Goal: Find specific page/section: Find specific page/section

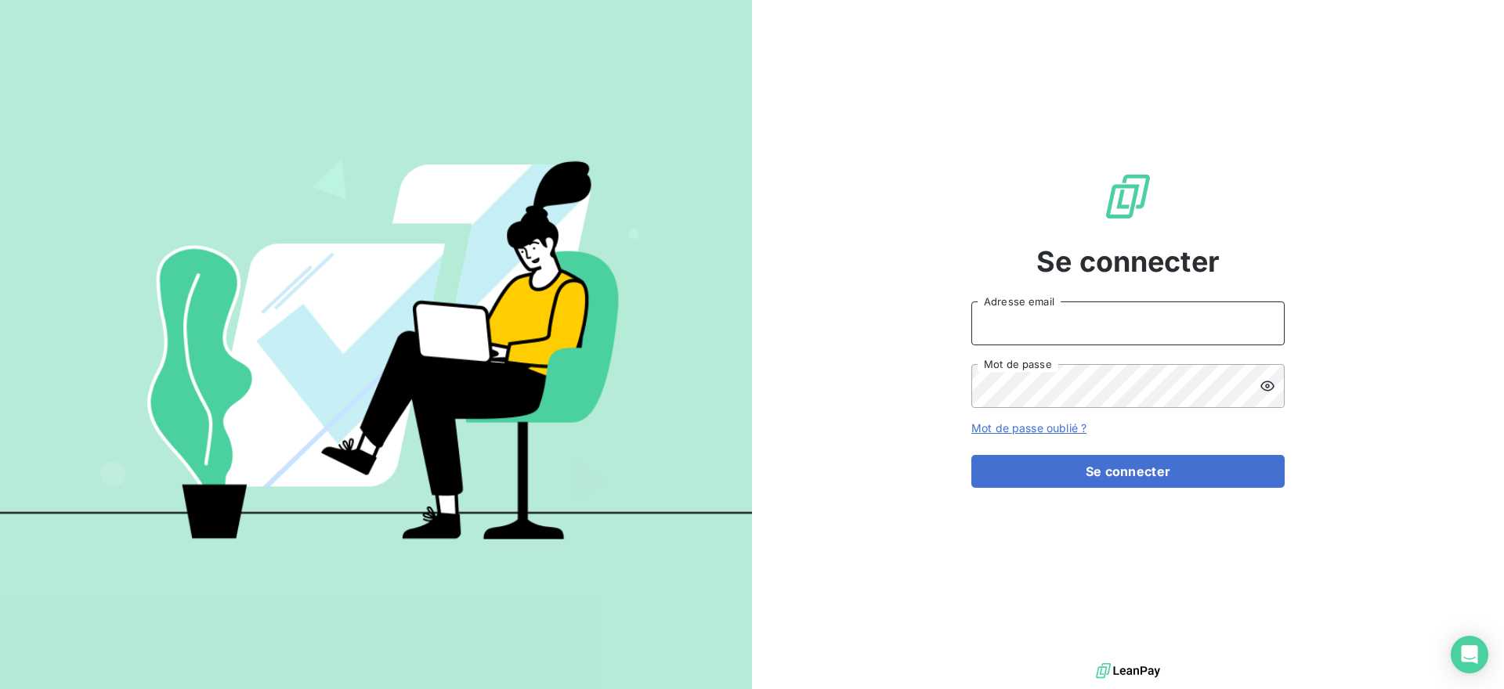
type input "issy7@adaptel.fr"
click at [1152, 450] on form "issy7@adaptel.fr Adresse email Mot de passe Mot de passe oublié ? Se connecter" at bounding box center [1127, 395] width 313 height 186
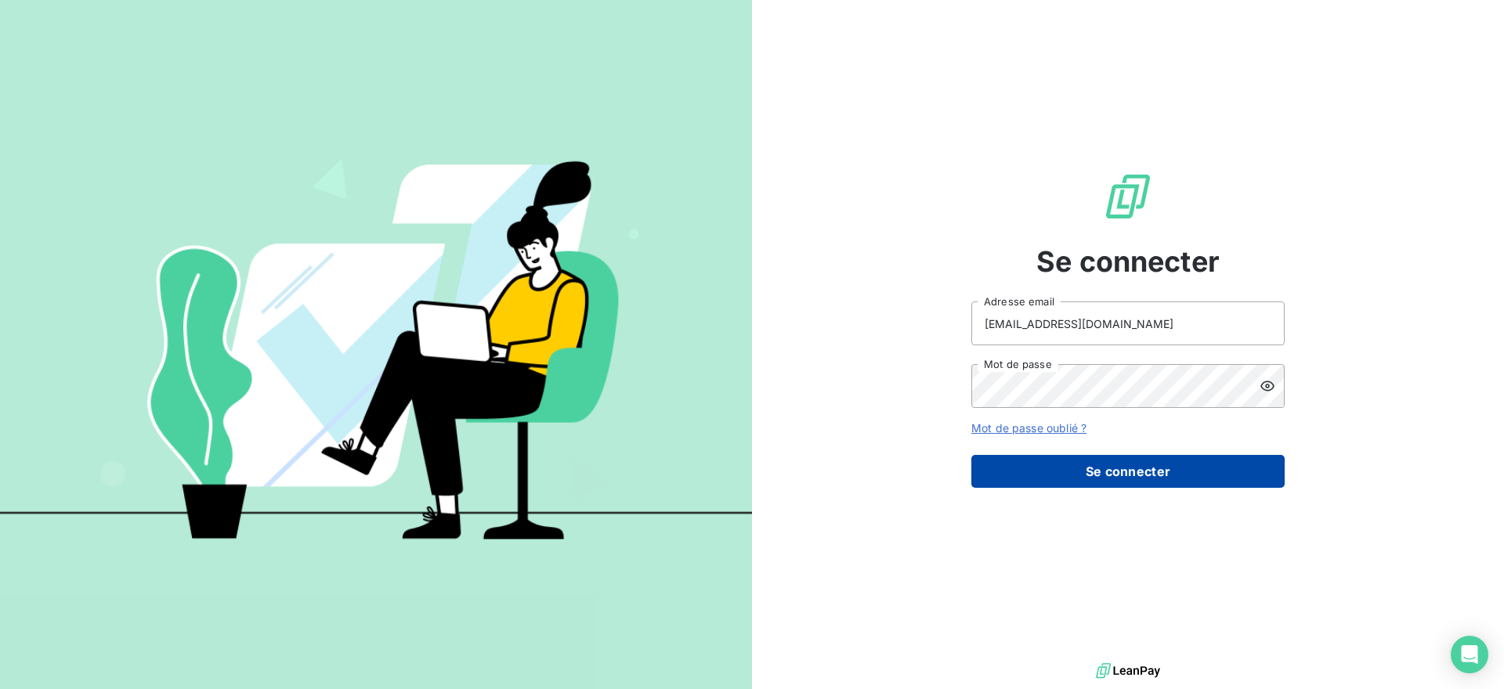
click at [1152, 458] on button "Se connecter" at bounding box center [1127, 471] width 313 height 33
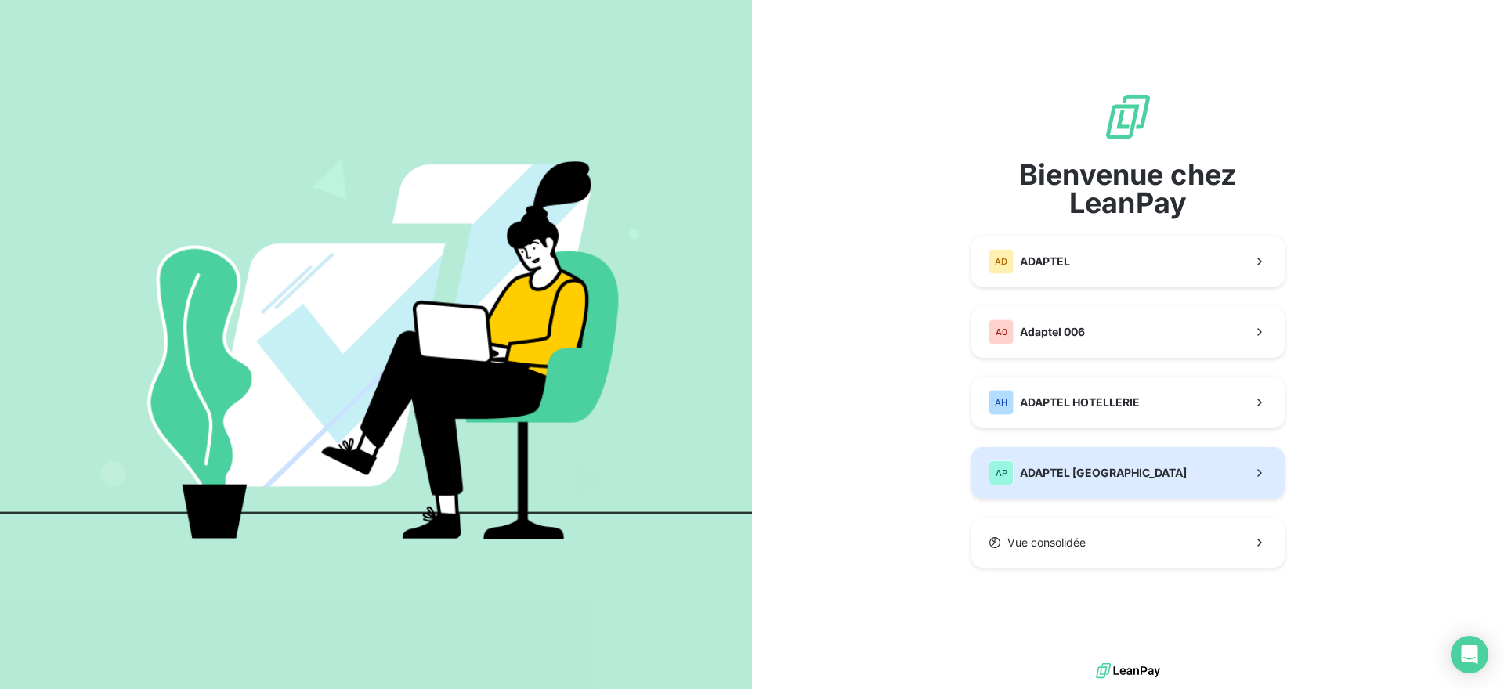
click at [1125, 471] on button "AP ADAPTEL PARIS" at bounding box center [1127, 473] width 313 height 52
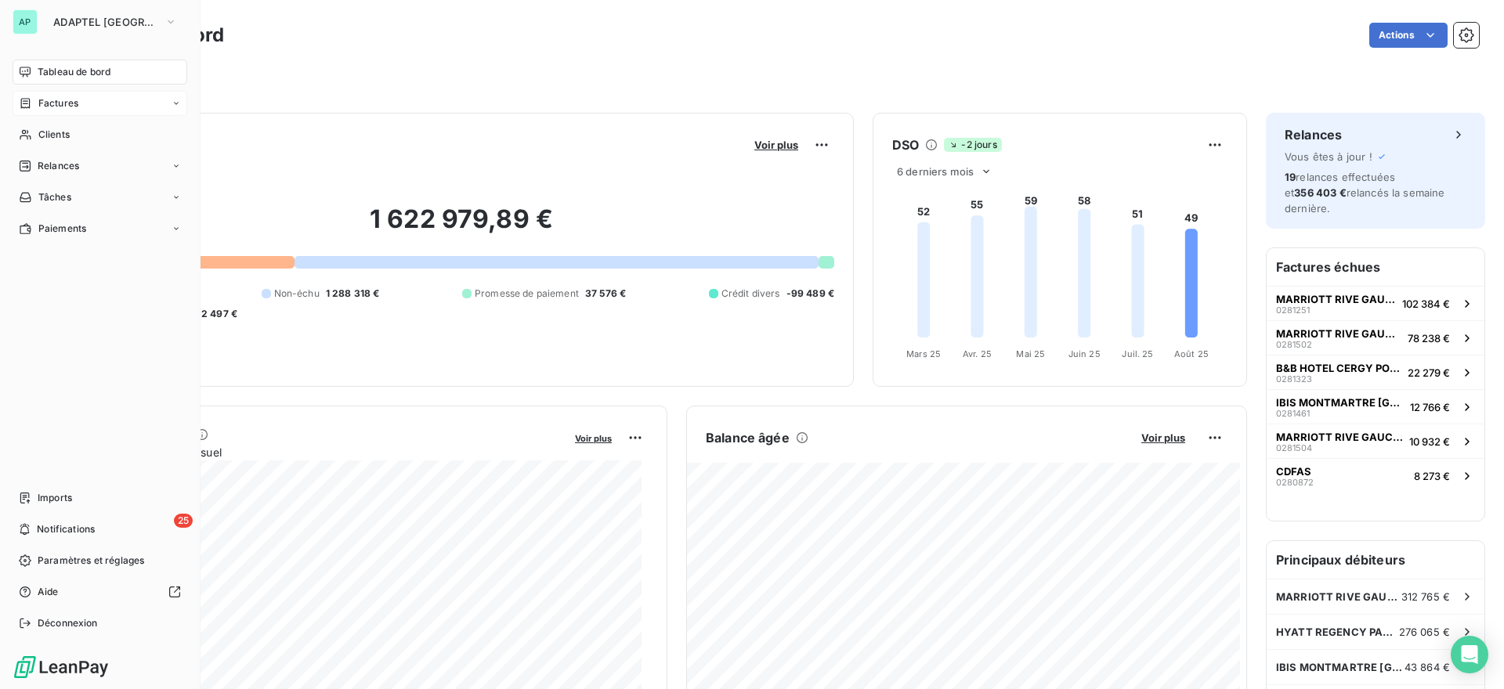
click at [36, 107] on div "Factures" at bounding box center [49, 103] width 60 height 14
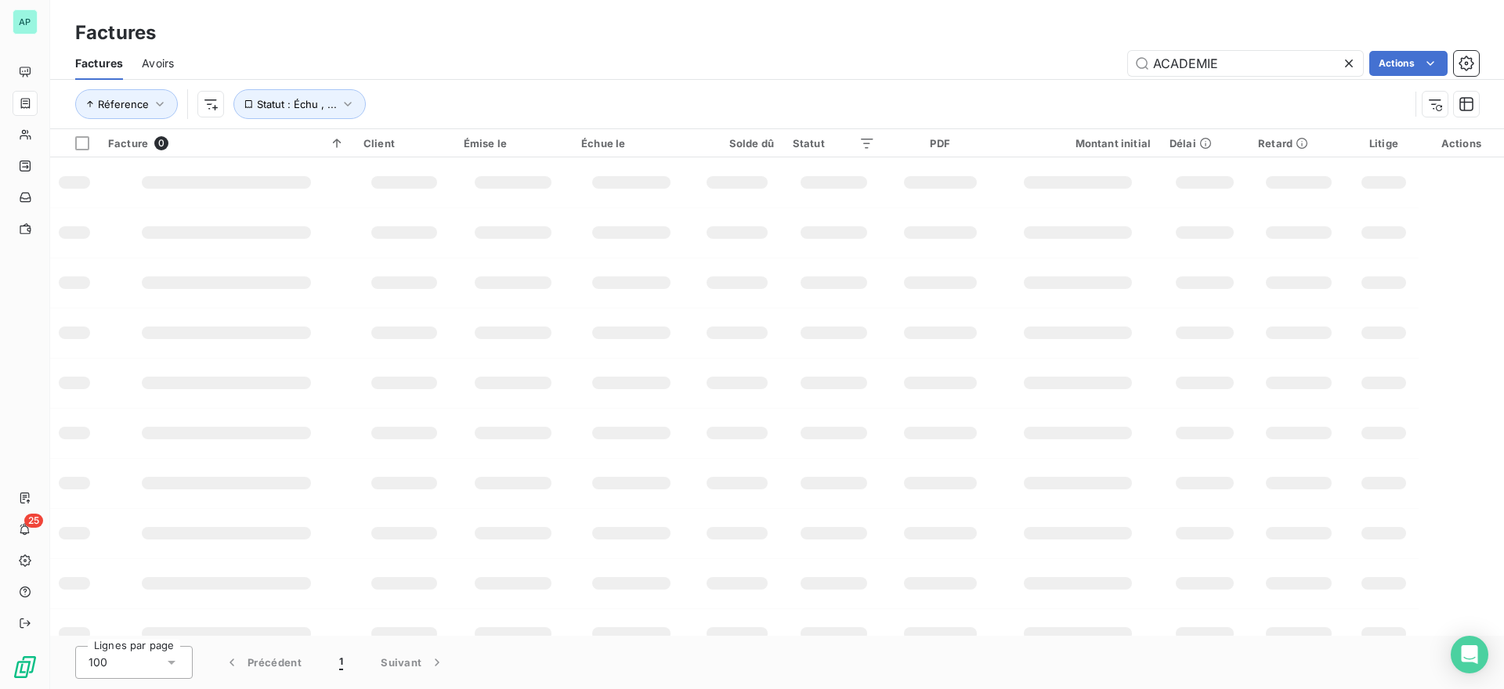
drag, startPoint x: 1215, startPoint y: 61, endPoint x: 910, endPoint y: 56, distance: 305.6
click at [910, 56] on div "ACADEMIE Actions" at bounding box center [836, 63] width 1286 height 25
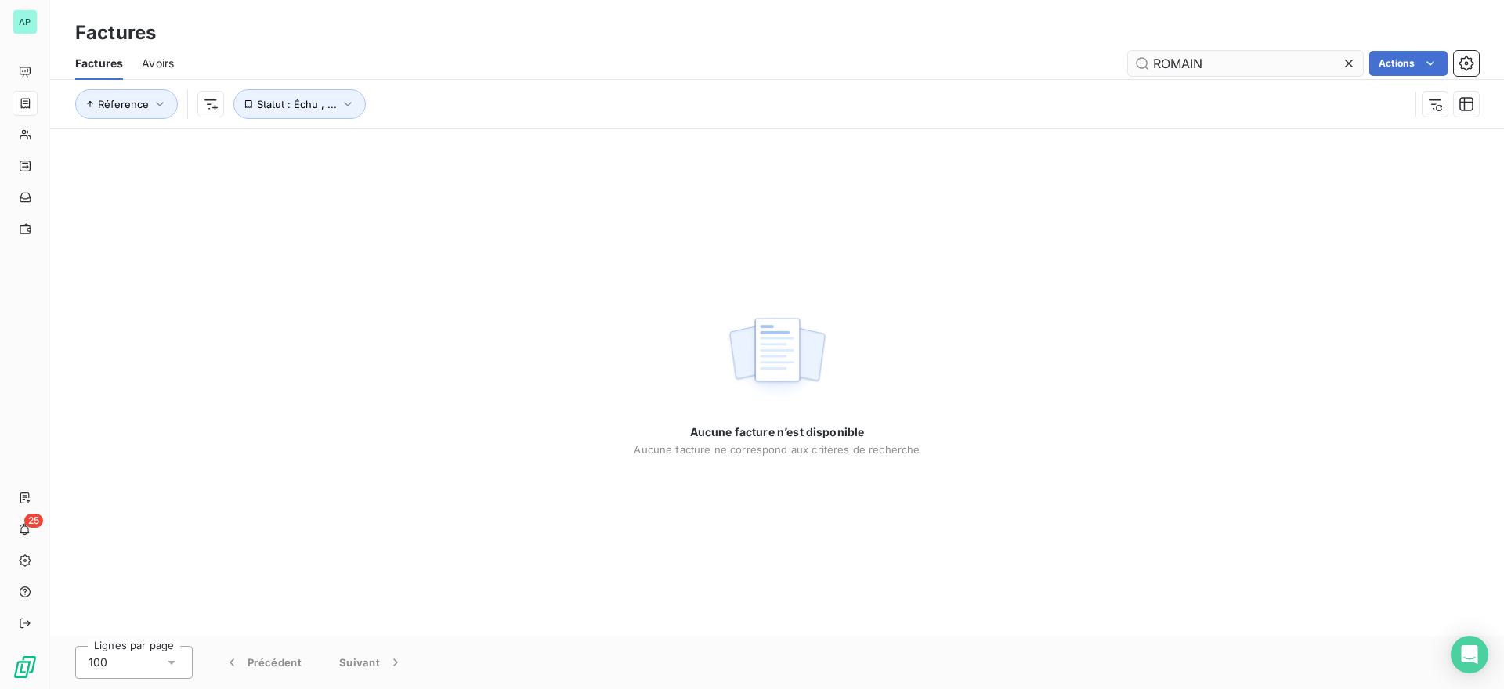
click at [1174, 66] on input "ROMAIN" at bounding box center [1245, 63] width 235 height 25
click at [1179, 64] on input "ROMAIN" at bounding box center [1245, 63] width 235 height 25
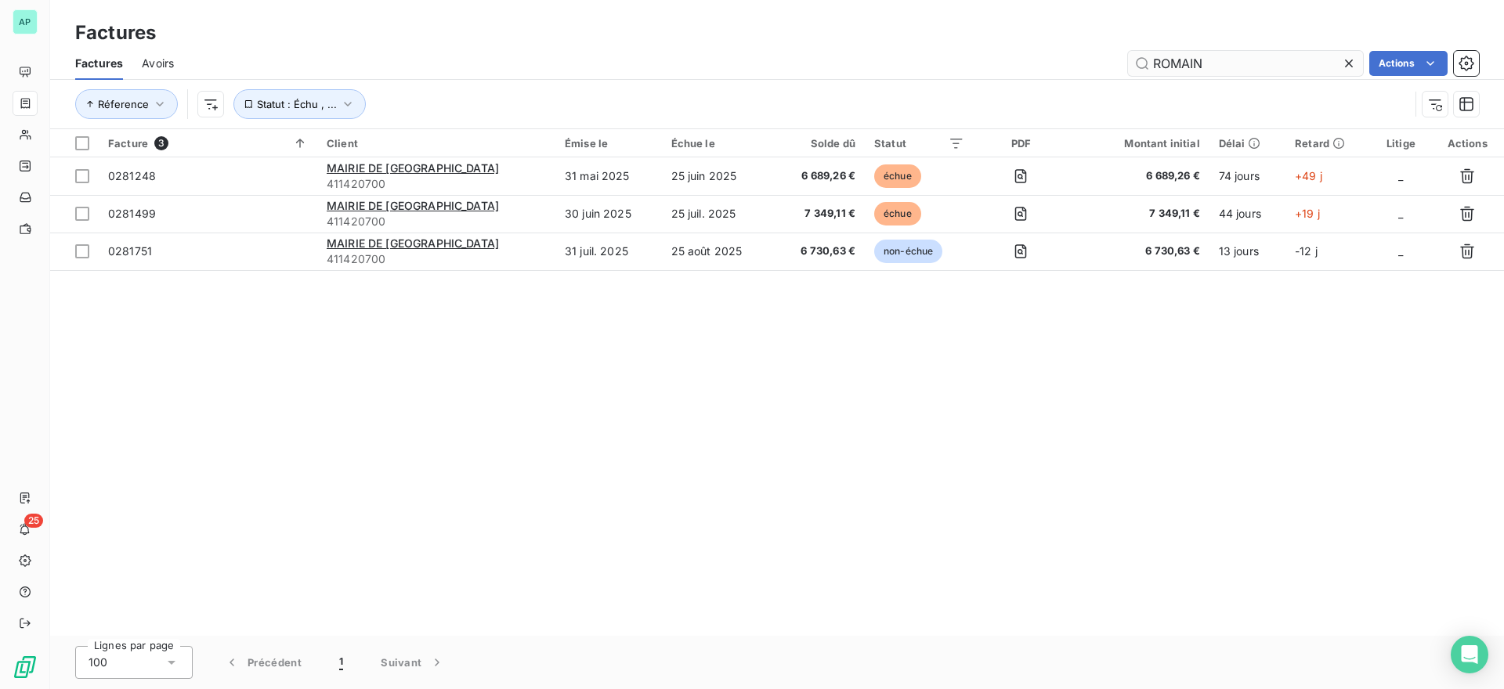
type input "ROMAIN"
drag, startPoint x: 1181, startPoint y: 56, endPoint x: 655, endPoint y: 20, distance: 527.7
click at [655, 20] on div "Factures" at bounding box center [777, 33] width 1454 height 28
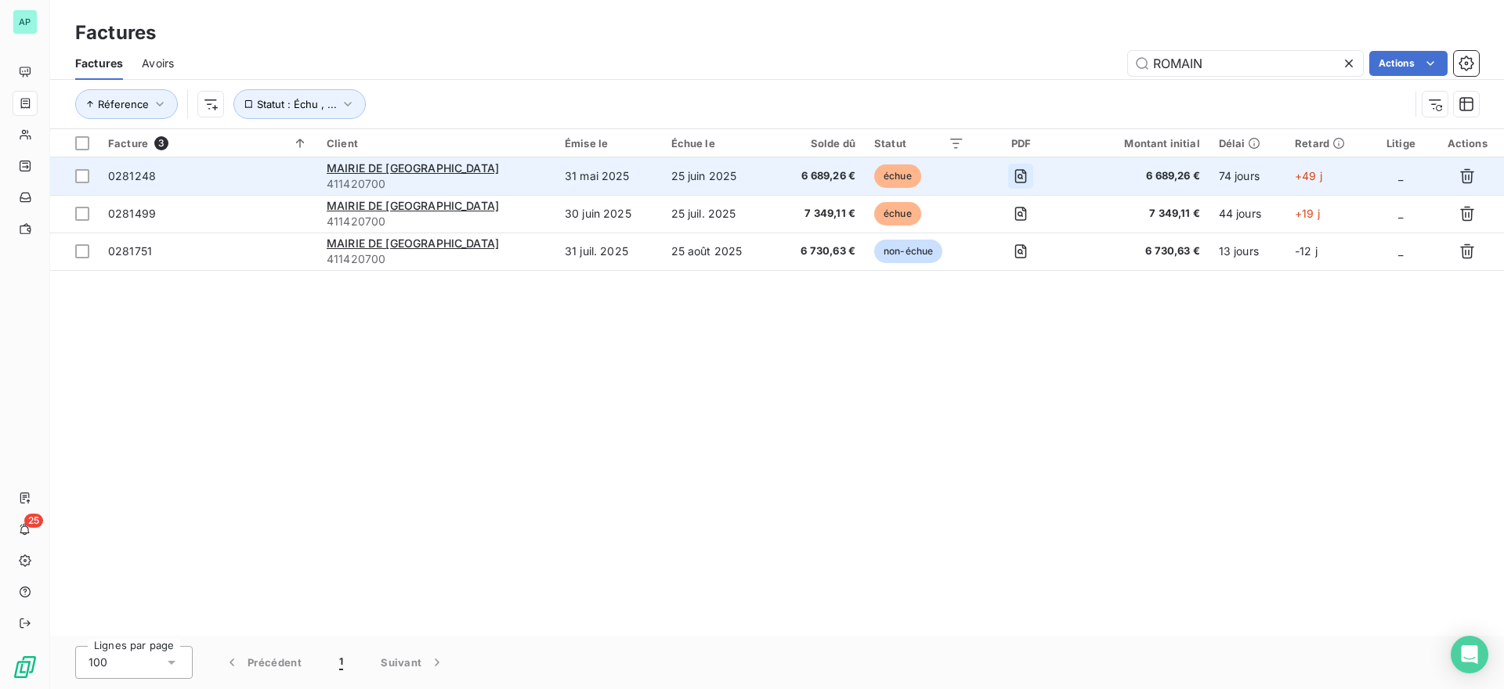
click at [1018, 177] on icon "button" at bounding box center [1020, 176] width 5 height 5
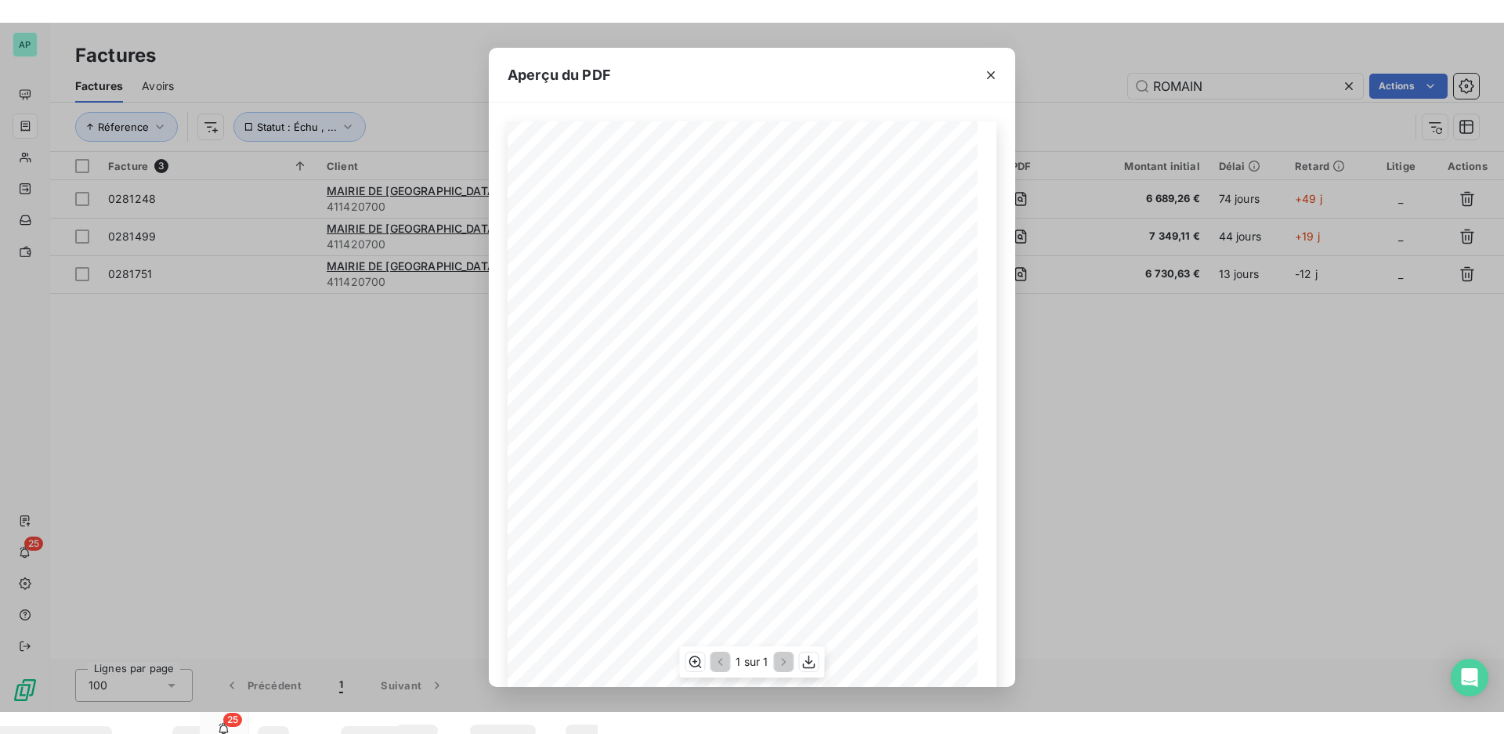
scroll to position [118, 0]
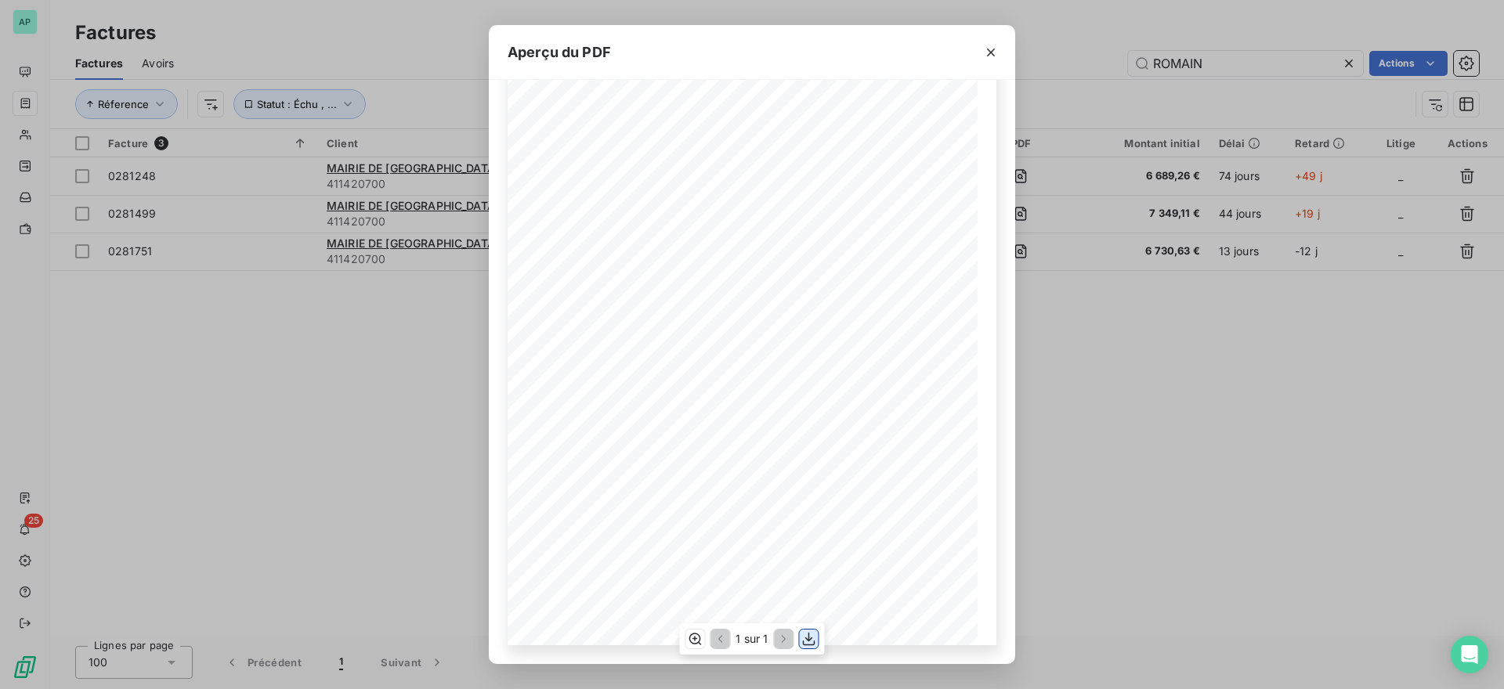
click at [805, 642] on icon "button" at bounding box center [809, 639] width 16 height 16
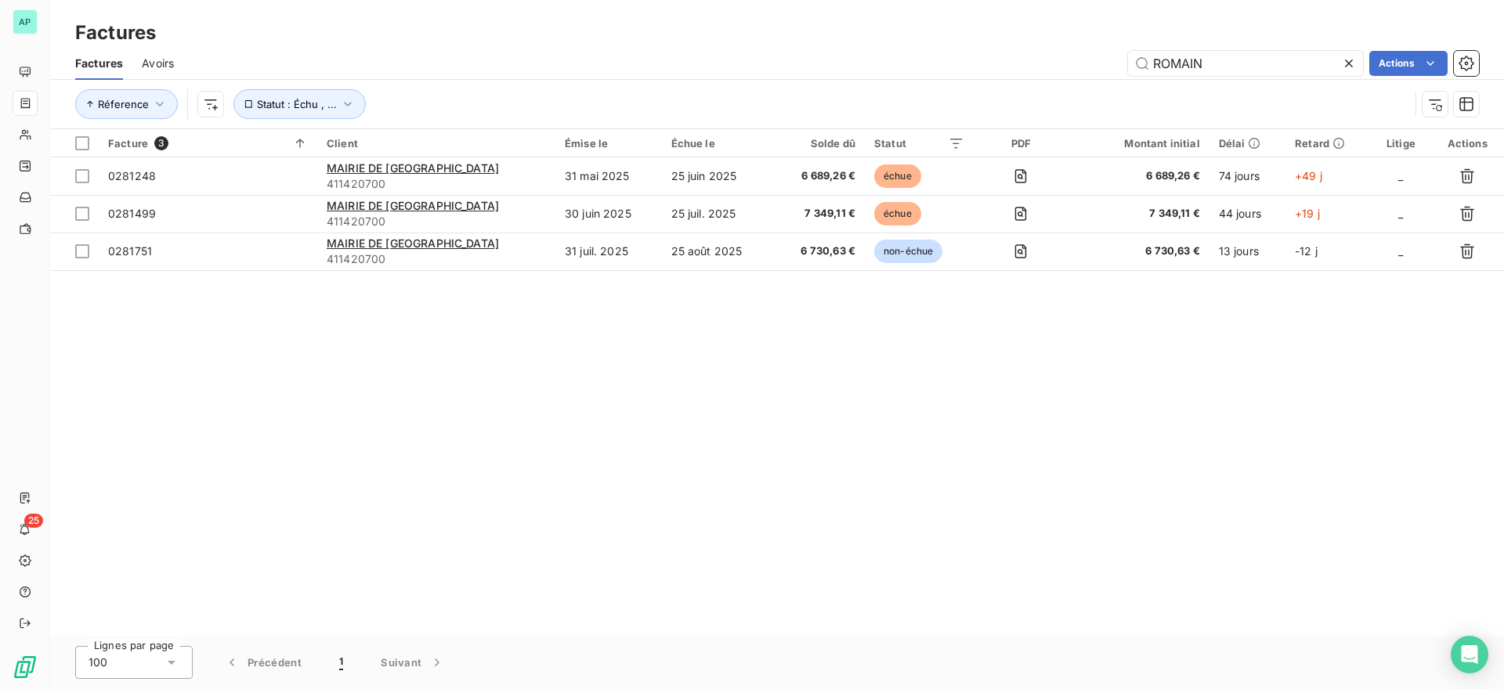
click at [1354, 59] on icon at bounding box center [1349, 64] width 16 height 16
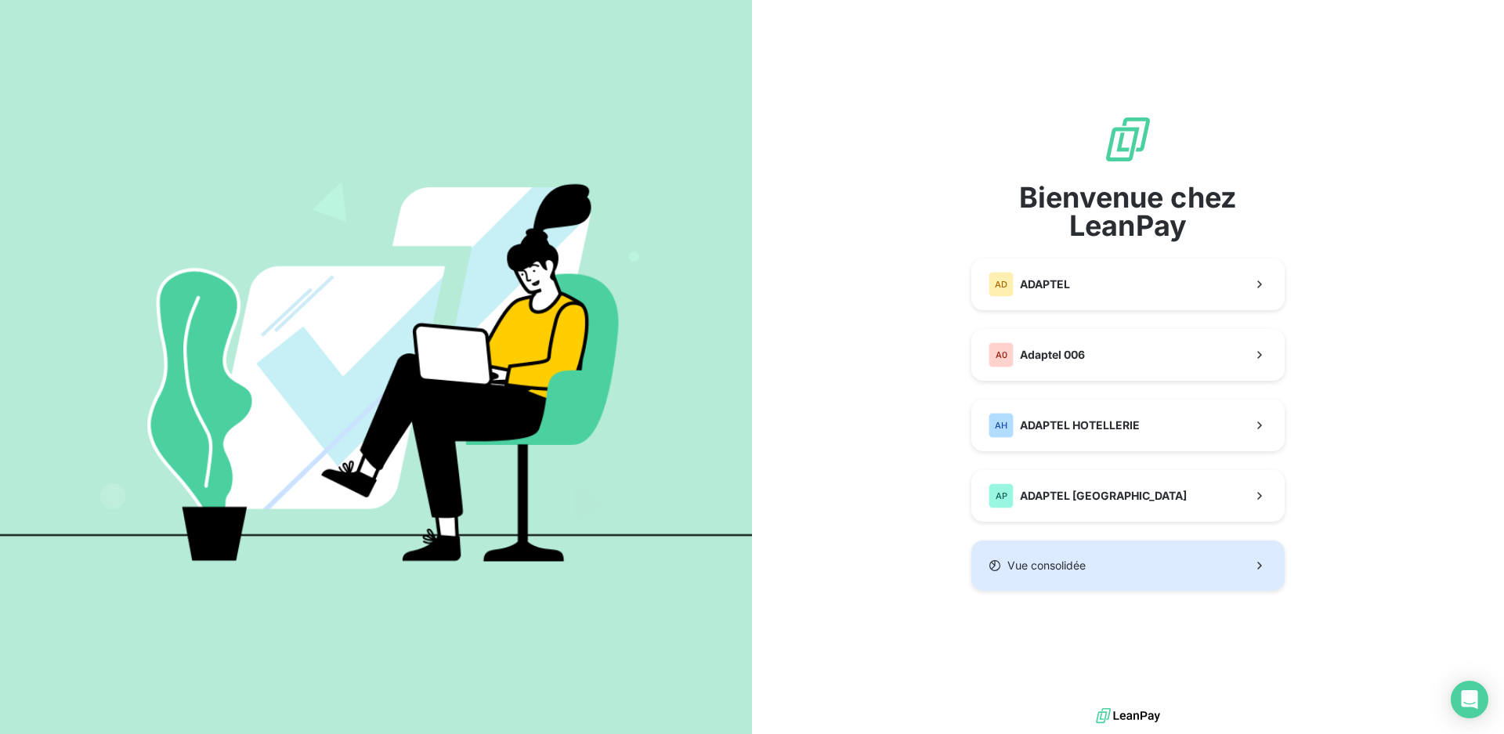
click at [1087, 570] on button "Vue consolidée" at bounding box center [1127, 566] width 313 height 50
